Goal: Find specific page/section: Find specific page/section

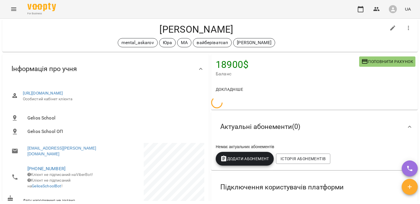
scroll to position [11, 0]
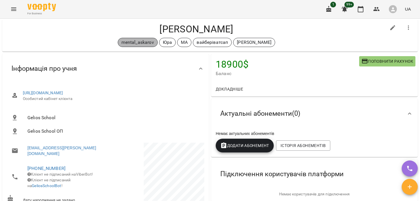
drag, startPoint x: 160, startPoint y: 42, endPoint x: 127, endPoint y: 43, distance: 32.9
click at [127, 43] on span "mental_askarov" at bounding box center [137, 42] width 39 height 7
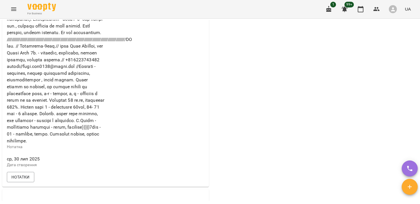
scroll to position [444, 0]
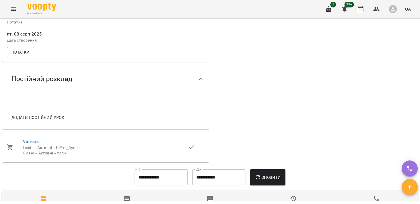
scroll to position [301, 0]
click at [27, 138] on link "Varvara" at bounding box center [31, 140] width 16 height 5
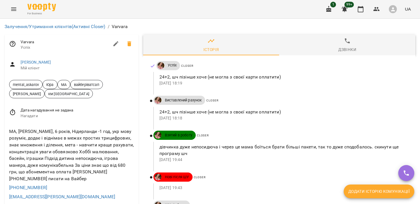
scroll to position [198, 0]
